Goal: Information Seeking & Learning: Learn about a topic

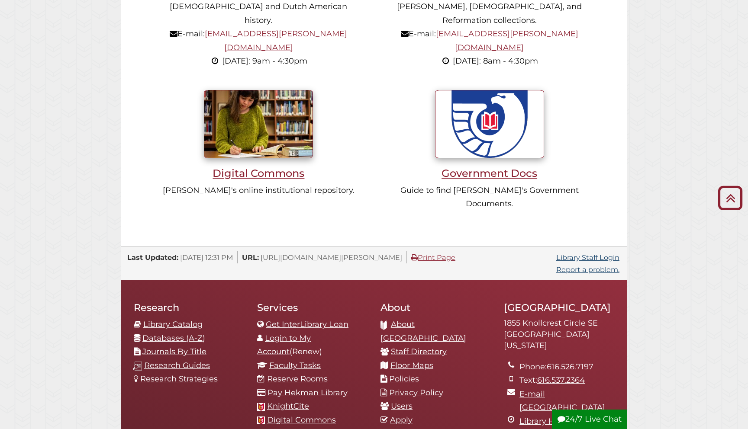
scroll to position [738, 0]
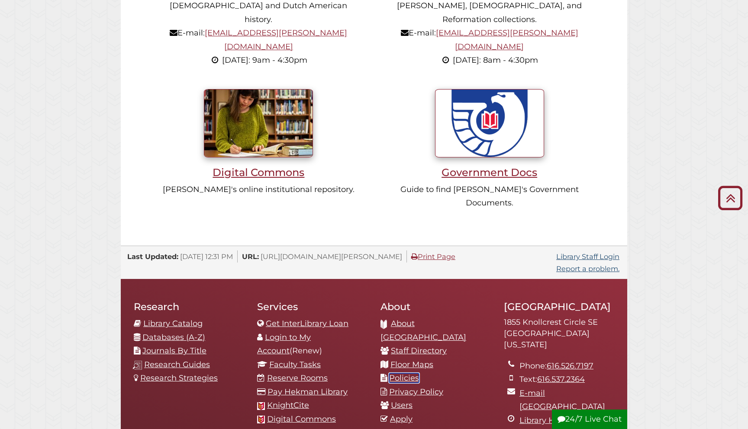
click at [406, 373] on link "Policies" at bounding box center [404, 378] width 30 height 10
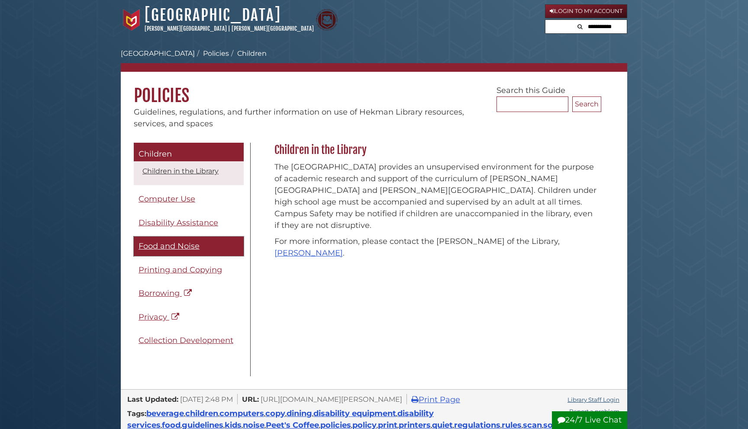
click at [192, 248] on span "Food and Noise" at bounding box center [168, 246] width 61 height 10
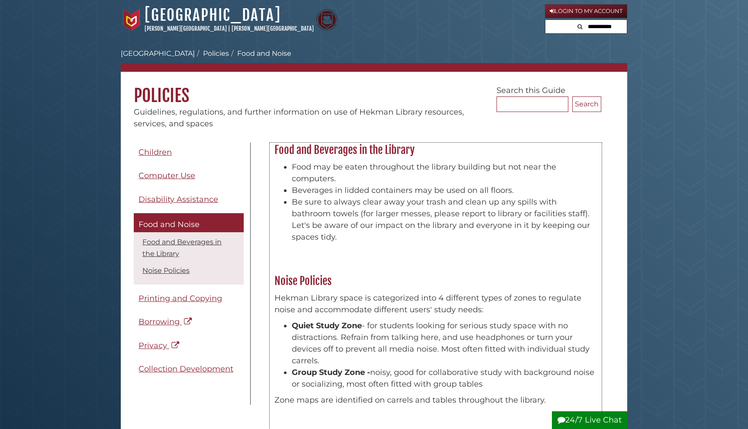
click at [347, 174] on li "Food may be eaten throughout the library building but not near the computers." at bounding box center [444, 172] width 305 height 23
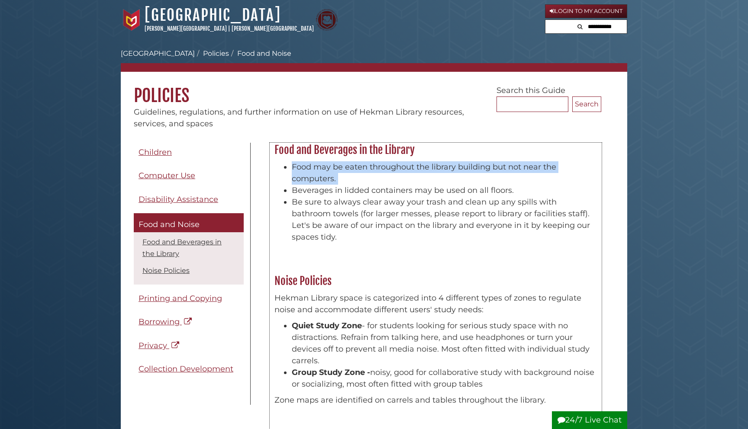
click at [347, 174] on li "Food may be eaten throughout the library building but not near the computers." at bounding box center [444, 172] width 305 height 23
click at [354, 177] on li "Food may be eaten throughout the library building but not near the computers." at bounding box center [444, 172] width 305 height 23
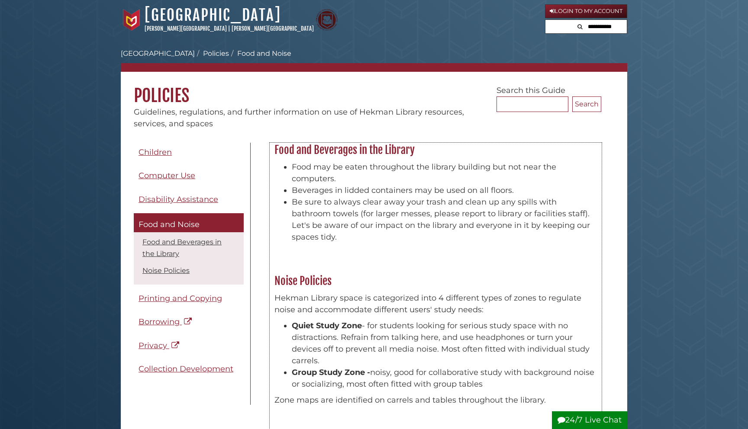
click at [354, 177] on li "Food may be eaten throughout the library building but not near the computers." at bounding box center [444, 172] width 305 height 23
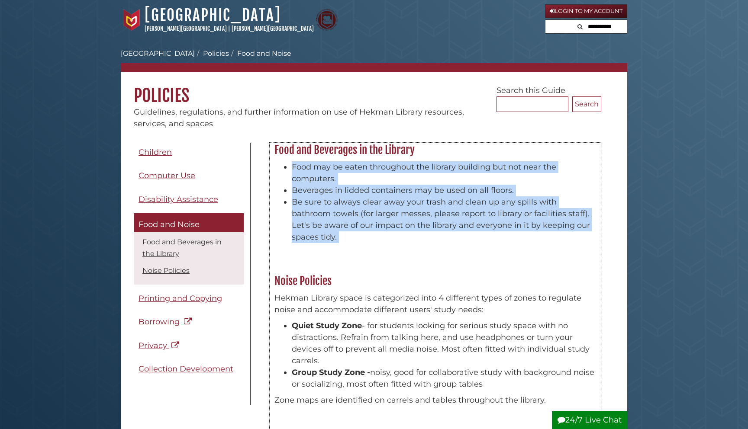
drag, startPoint x: 354, startPoint y: 177, endPoint x: 336, endPoint y: 239, distance: 64.8
click at [336, 240] on ul "Food may be eaten throughout the library building but not near the computers. B…" at bounding box center [435, 202] width 322 height 82
click at [336, 239] on li "Be sure to always clear away your trash and clean up any spills with bathroom t…" at bounding box center [444, 219] width 305 height 47
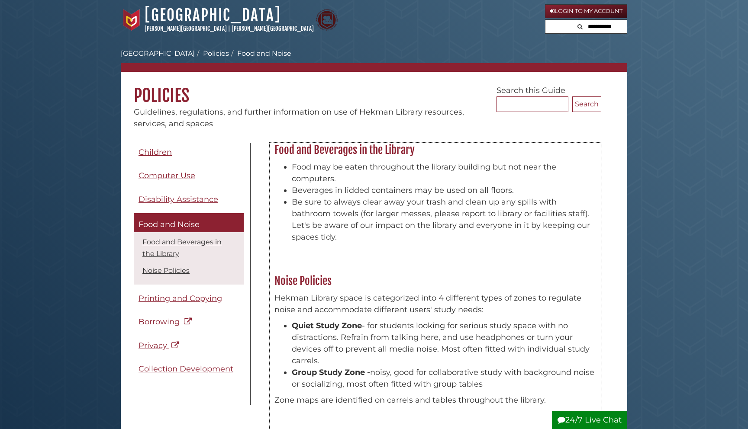
click at [336, 239] on li "Be sure to always clear away your trash and clean up any spills with bathroom t…" at bounding box center [444, 219] width 305 height 47
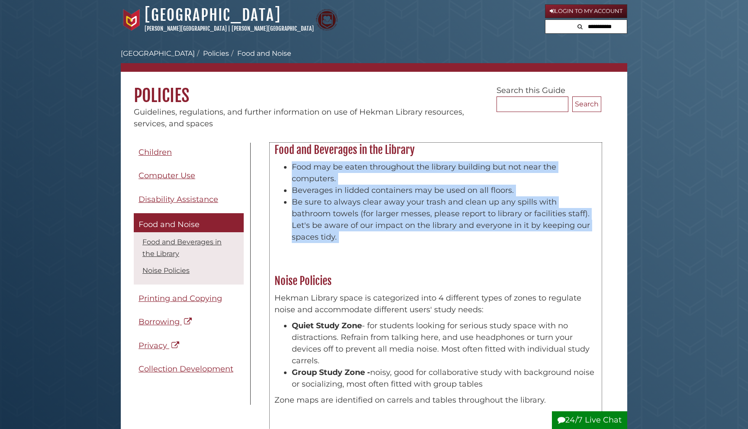
drag, startPoint x: 336, startPoint y: 239, endPoint x: 336, endPoint y: 171, distance: 67.9
click at [336, 171] on ul "Food may be eaten throughout the library building but not near the computers. B…" at bounding box center [435, 202] width 322 height 82
click at [336, 171] on li "Food may be eaten throughout the library building but not near the computers." at bounding box center [444, 172] width 305 height 23
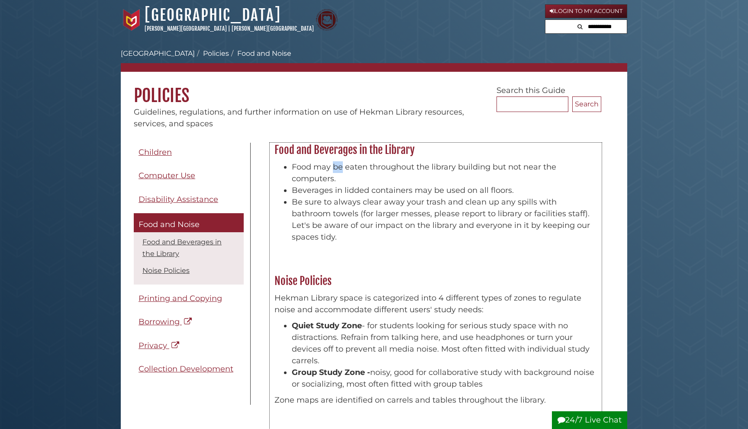
click at [336, 171] on li "Food may be eaten throughout the library building but not near the computers." at bounding box center [444, 172] width 305 height 23
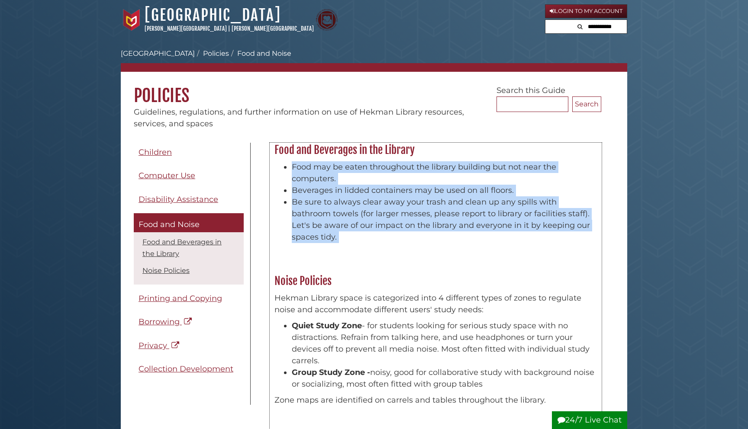
drag, startPoint x: 336, startPoint y: 171, endPoint x: 330, endPoint y: 250, distance: 78.6
click at [330, 250] on div "Food may be eaten throughout the library building but not near the computers. B…" at bounding box center [435, 204] width 331 height 95
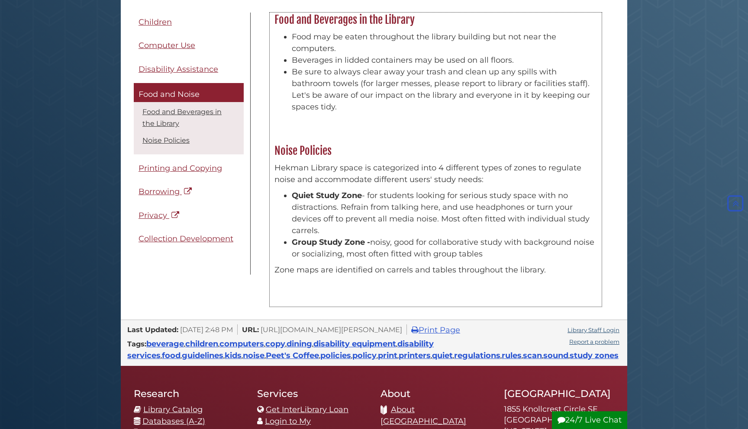
scroll to position [131, 0]
